Goal: Task Accomplishment & Management: Complete application form

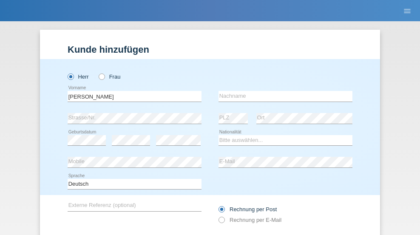
type input "[PERSON_NAME]"
click at [282, 91] on input "text" at bounding box center [285, 96] width 134 height 11
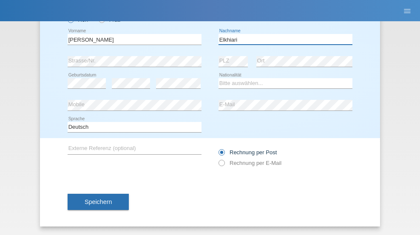
type input "Elkhiari"
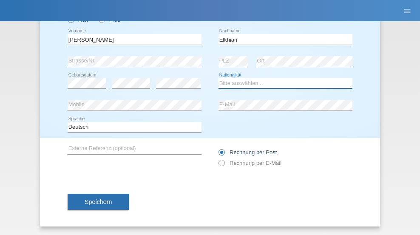
select select "CH"
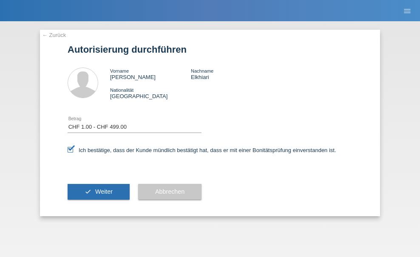
select select "1"
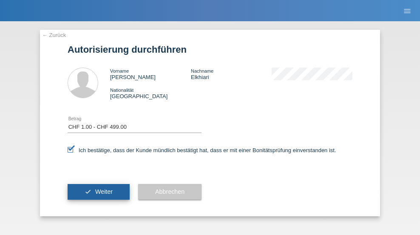
click at [99, 192] on span "Weiter" at bounding box center [103, 191] width 17 height 7
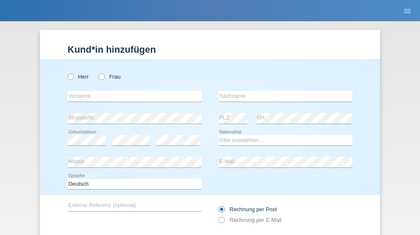
radio input "true"
click at [131, 91] on input "text" at bounding box center [135, 96] width 134 height 11
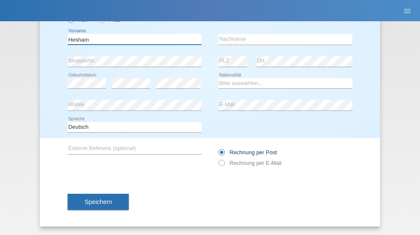
type input "Hesham"
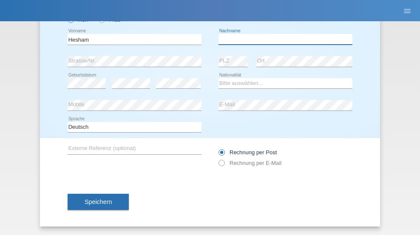
click at [282, 39] on input "text" at bounding box center [285, 39] width 134 height 11
type input "haj mohamed"
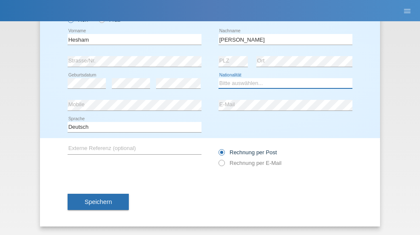
select select "SY"
select select "C"
select select "08"
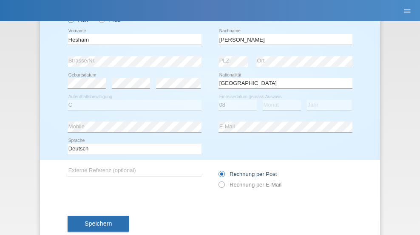
select select "08"
select select "1967"
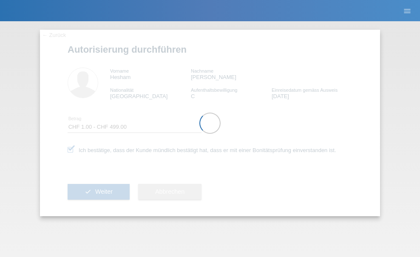
select select "1"
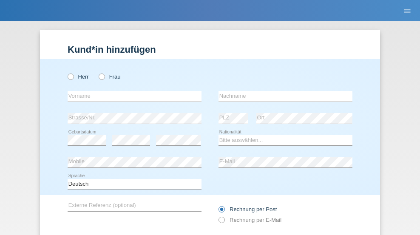
radio input "true"
click at [131, 91] on input "text" at bounding box center [135, 96] width 134 height 11
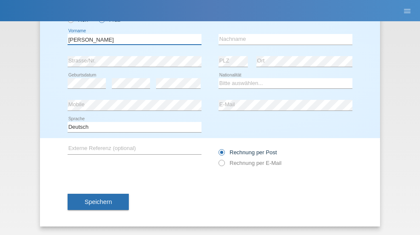
type input "Samira"
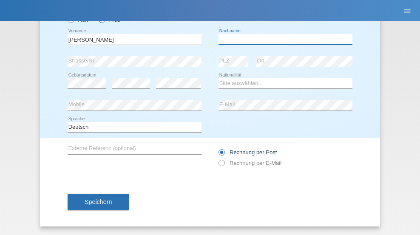
click at [282, 39] on input "text" at bounding box center [285, 39] width 134 height 11
type input "Tarzi"
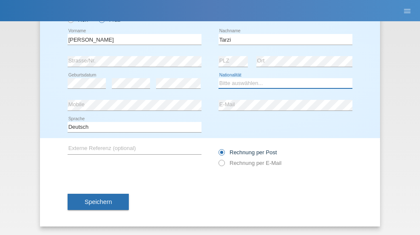
select select "CH"
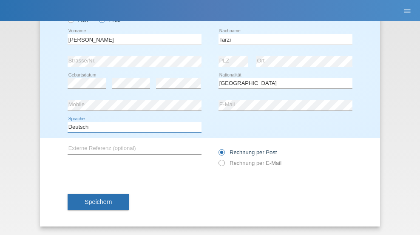
select select "en"
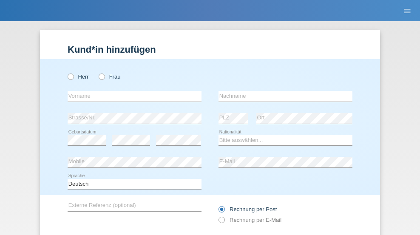
radio input "true"
click at [131, 91] on input "text" at bounding box center [135, 96] width 134 height 11
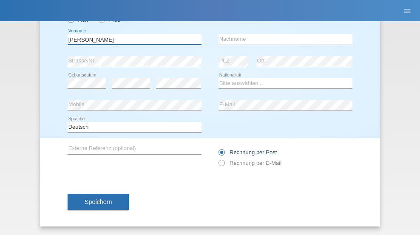
type input "Mariano"
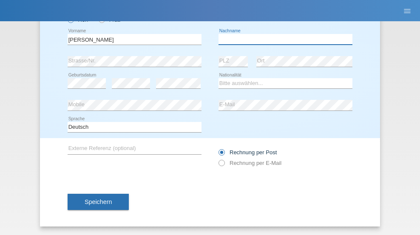
click at [282, 39] on input "text" at bounding box center [285, 39] width 134 height 11
type input "Guaranga"
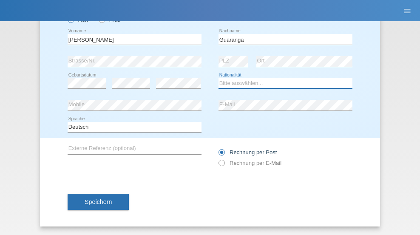
select select "CH"
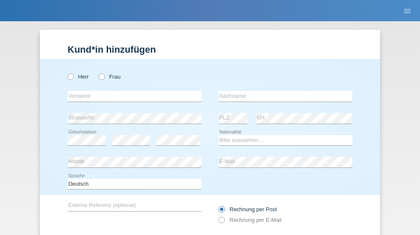
radio input "true"
click at [131, 91] on input "text" at bounding box center [135, 96] width 134 height 11
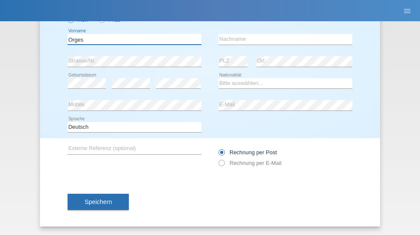
type input "Orges"
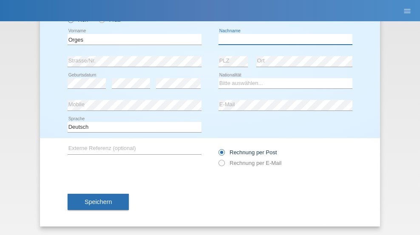
click at [282, 39] on input "text" at bounding box center [285, 39] width 134 height 11
type input "Nrecaj"
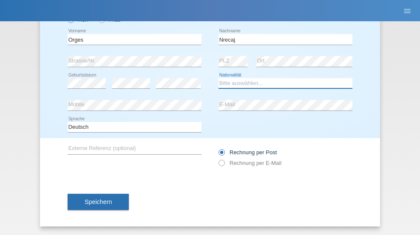
select select "CH"
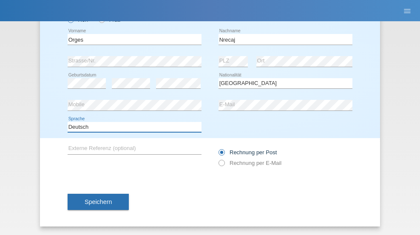
select select "en"
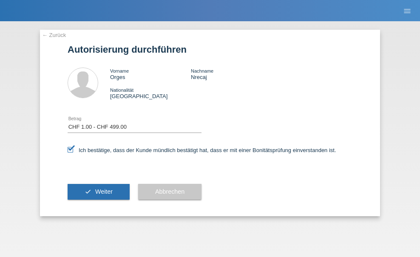
select select "1"
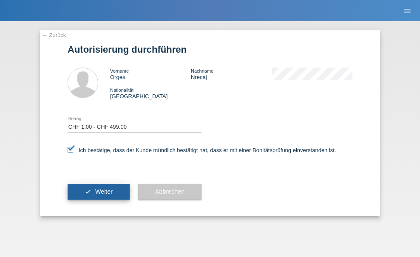
click at [99, 192] on span "Weiter" at bounding box center [103, 191] width 17 height 7
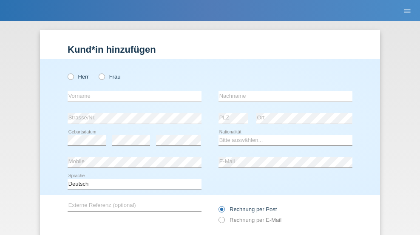
radio input "true"
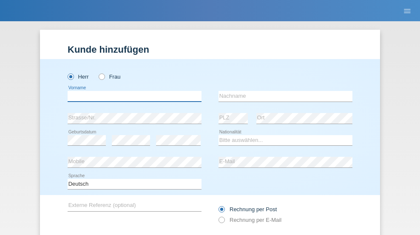
click at [131, 91] on input "text" at bounding box center [135, 96] width 134 height 11
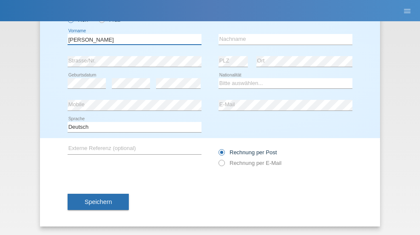
type input "[PERSON_NAME]"
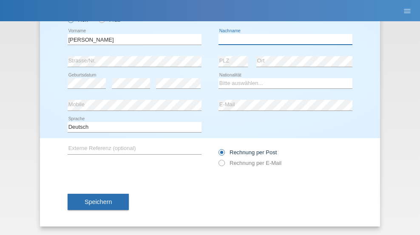
click at [282, 39] on input "text" at bounding box center [285, 39] width 134 height 11
type input "[PERSON_NAME]"
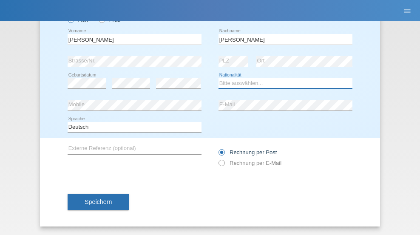
select select "CH"
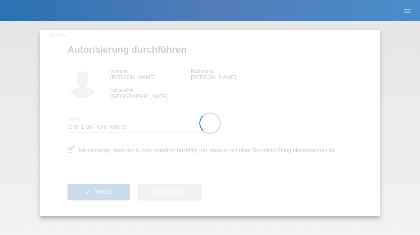
select select "1"
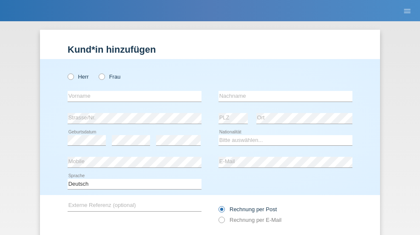
radio input "true"
click at [131, 91] on input "text" at bounding box center [135, 96] width 134 height 11
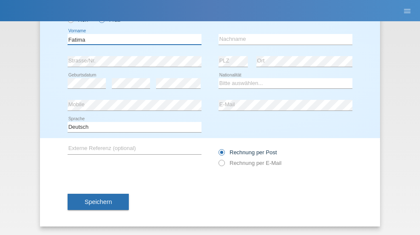
type input "Fatima"
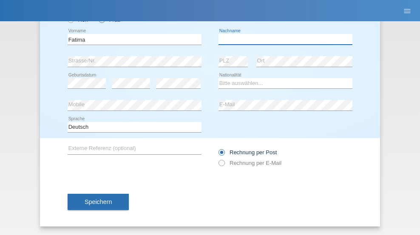
click at [282, 39] on input "text" at bounding box center [285, 39] width 134 height 11
type input "[PERSON_NAME]"
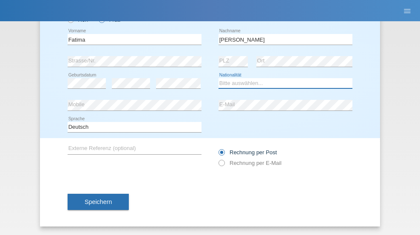
select select "PT"
select select "C"
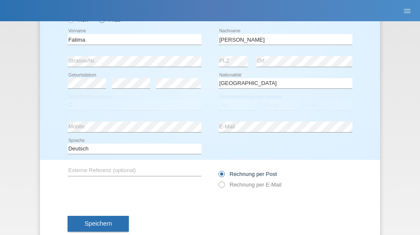
select select "17"
select select "09"
select select "2021"
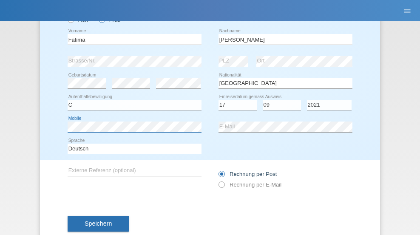
scroll to position [79, 0]
